Goal: Information Seeking & Learning: Learn about a topic

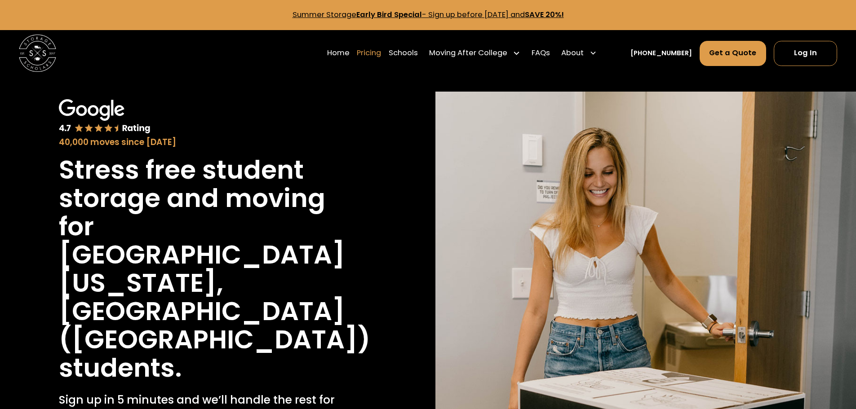
click at [381, 57] on link "Pricing" at bounding box center [369, 53] width 24 height 26
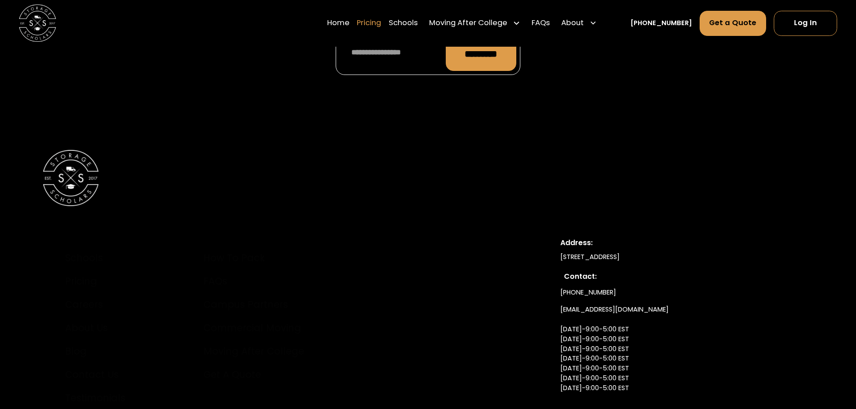
scroll to position [4251, 0]
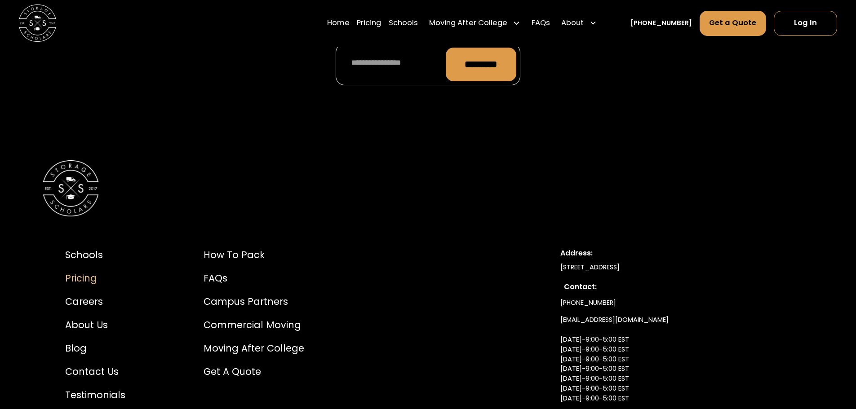
click at [99, 271] on div "Pricing" at bounding box center [95, 278] width 60 height 14
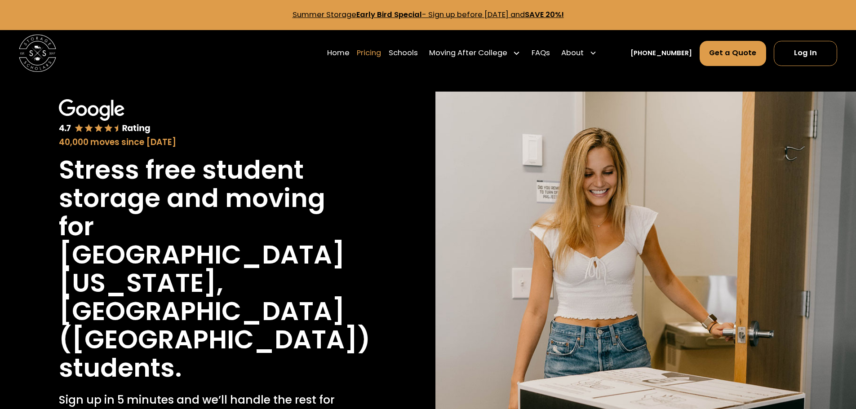
click at [381, 54] on link "Pricing" at bounding box center [369, 53] width 24 height 26
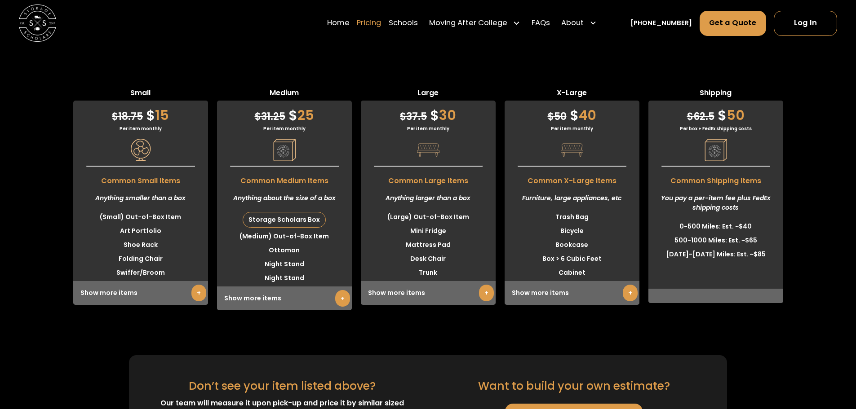
scroll to position [2360, 0]
drag, startPoint x: 154, startPoint y: 266, endPoint x: 191, endPoint y: 252, distance: 39.5
click at [162, 263] on div "Small $ 18.75 $ 15 Per item monthly Common Small Items Anything smaller than a …" at bounding box center [140, 198] width 135 height 223
click at [197, 284] on link "+" at bounding box center [198, 292] width 15 height 17
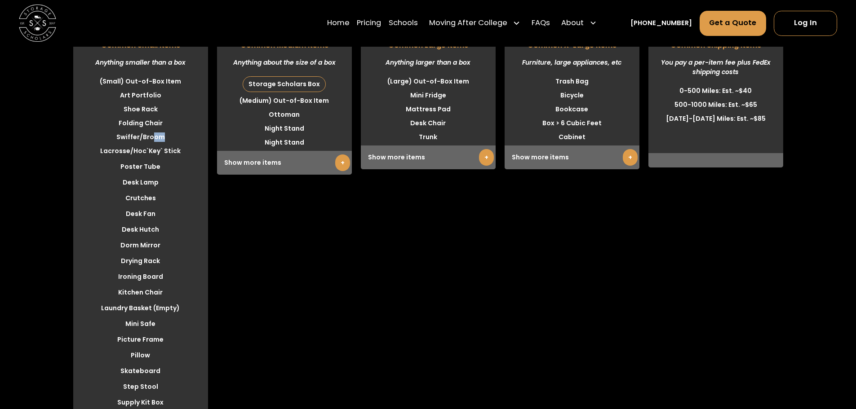
scroll to position [2495, 0]
click at [335, 155] on link "+" at bounding box center [342, 163] width 15 height 17
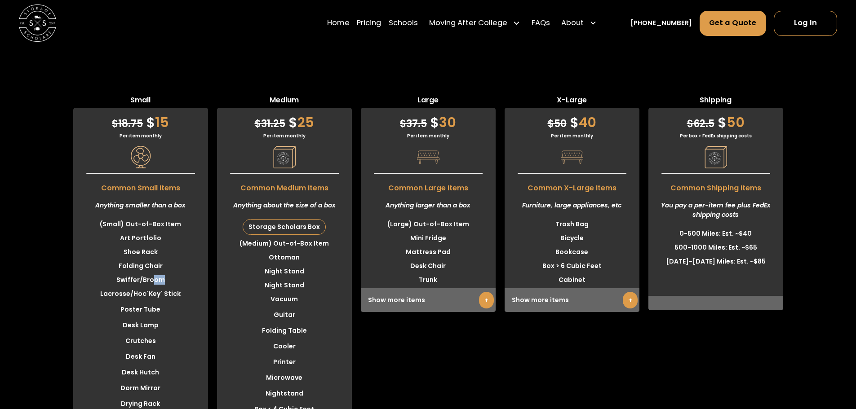
scroll to position [2360, 0]
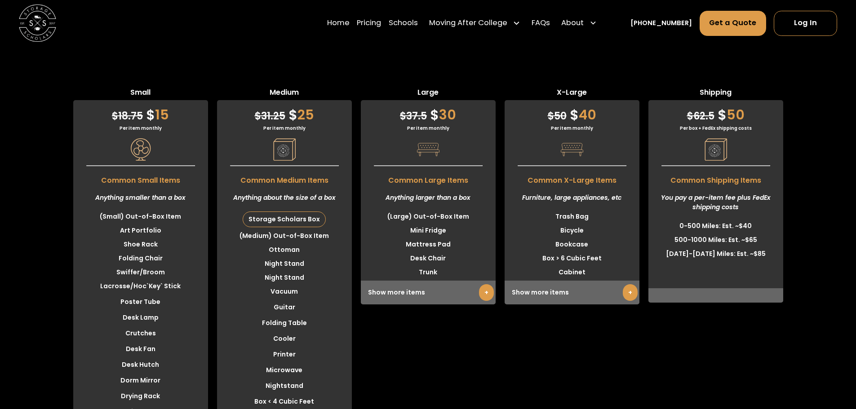
click at [625, 369] on div "X-Large $ 50 $ 40 Per item monthly Common X-Large Items Furniture, large applia…" at bounding box center [572, 391] width 135 height 608
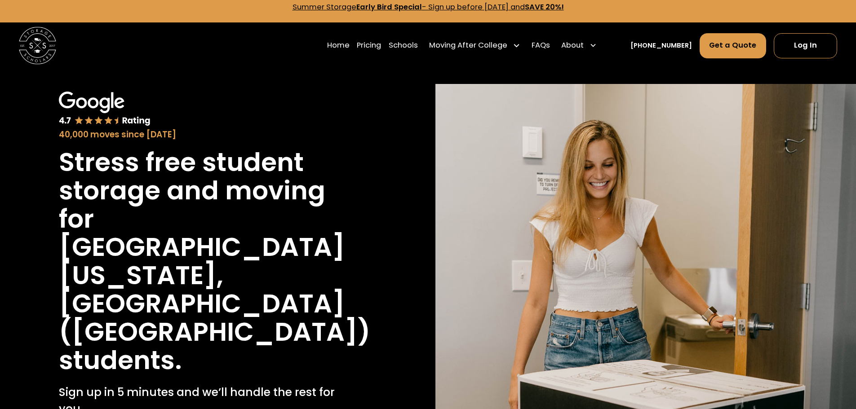
scroll to position [0, 0]
